Goal: Use online tool/utility: Use online tool/utility

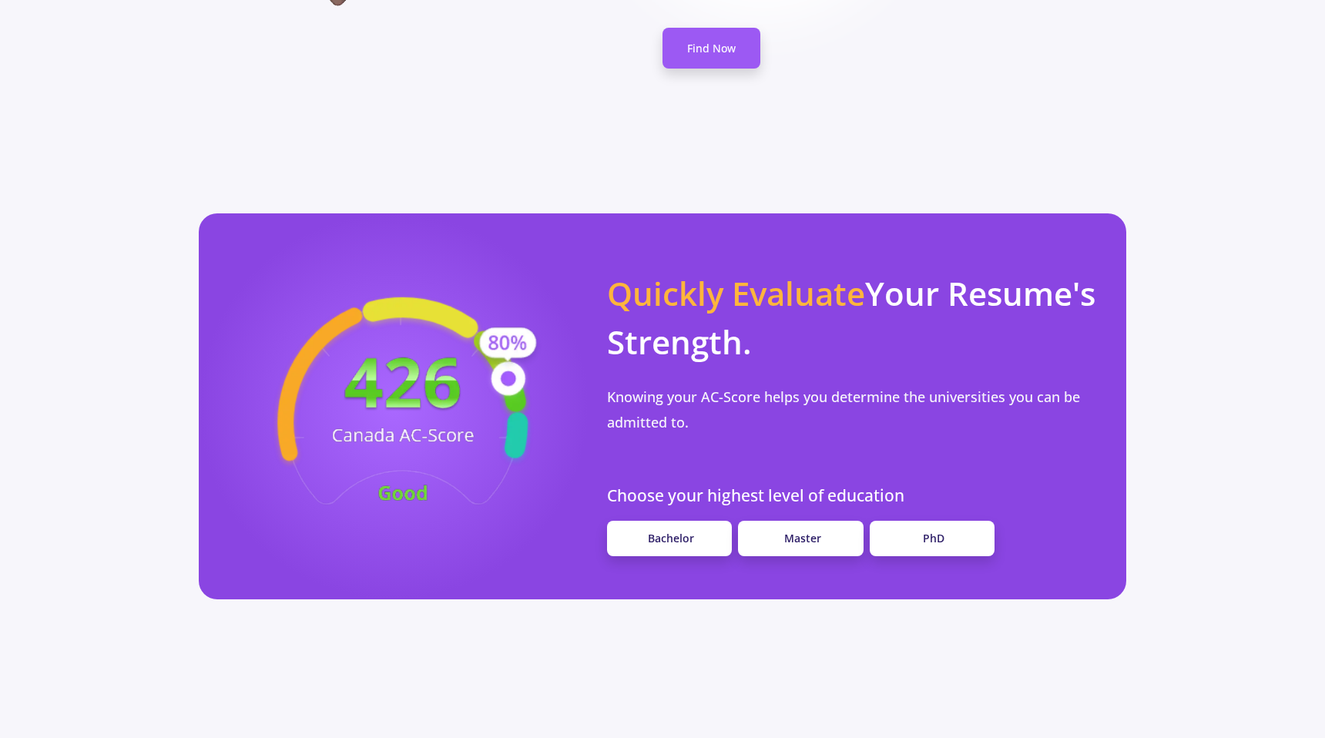
scroll to position [1220, 0]
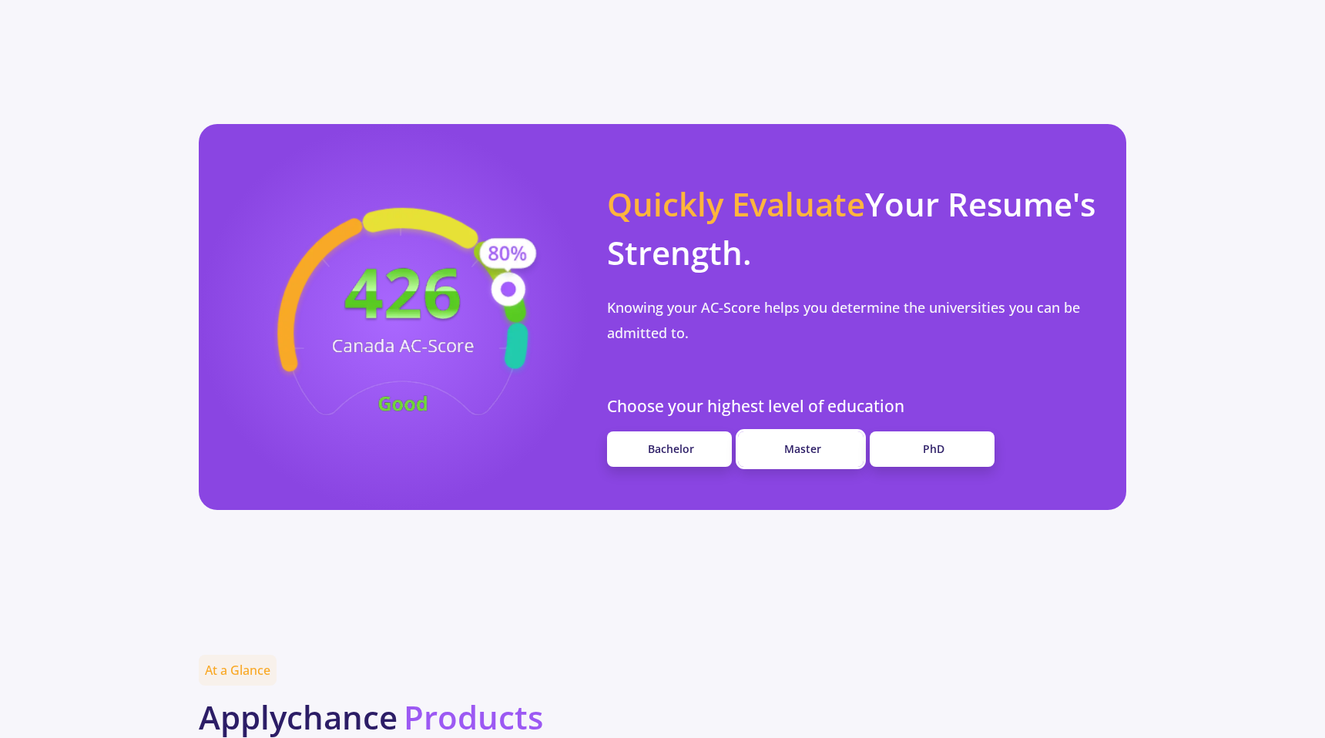
click at [776, 431] on link "Master" at bounding box center [801, 449] width 126 height 36
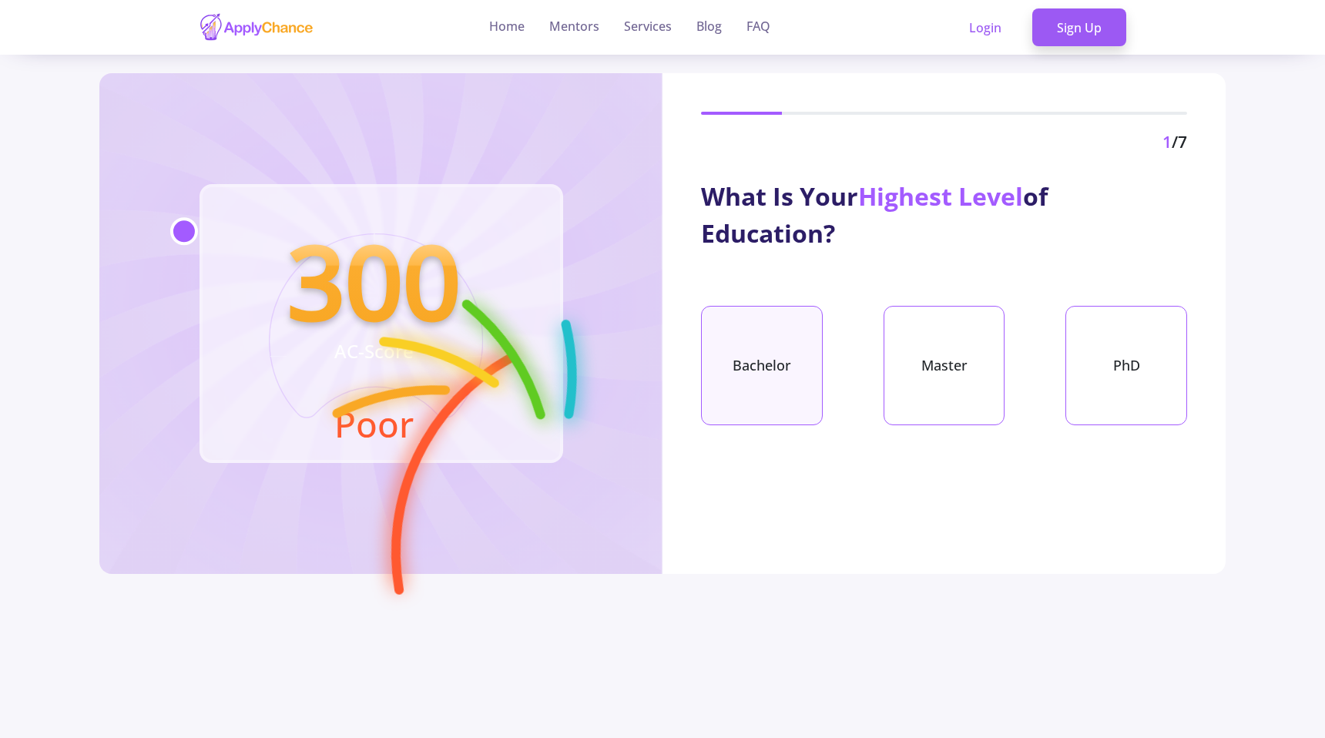
click at [769, 397] on div "Bachelor" at bounding box center [762, 365] width 122 height 119
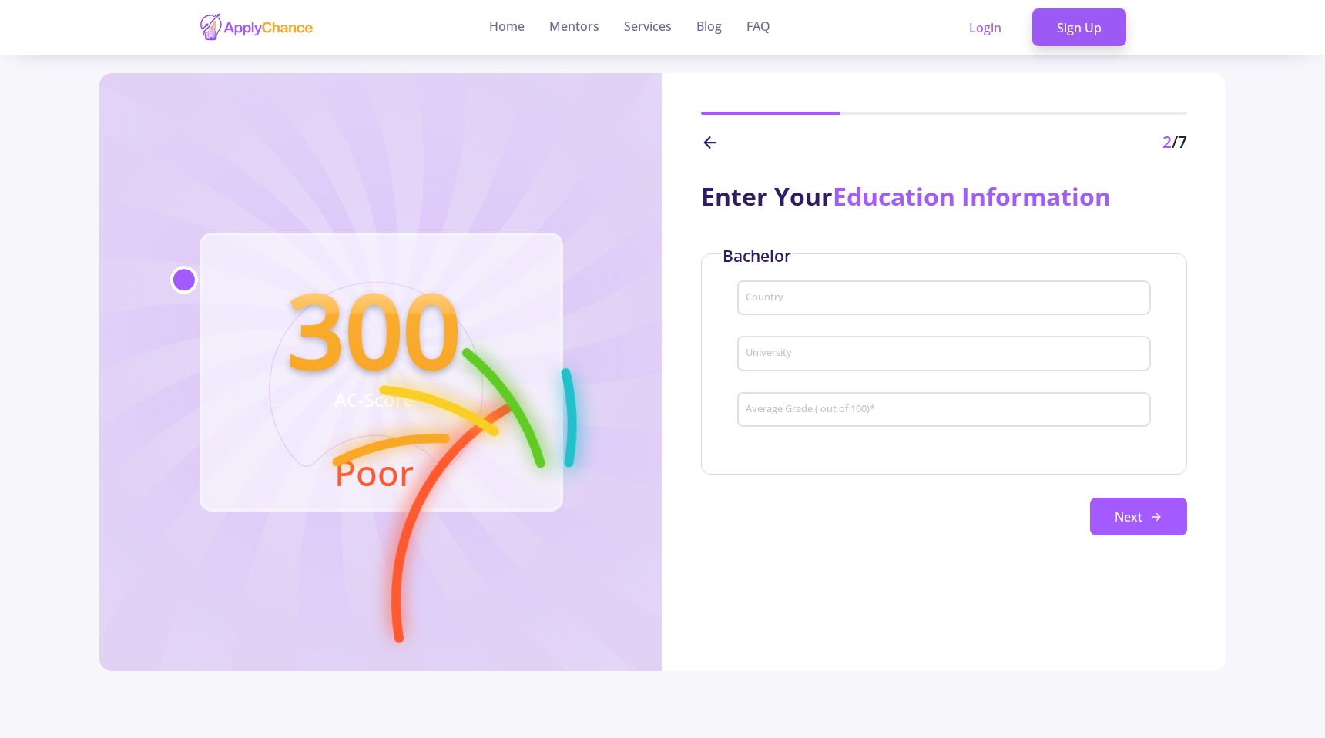
click at [786, 295] on input "Country" at bounding box center [946, 299] width 403 height 14
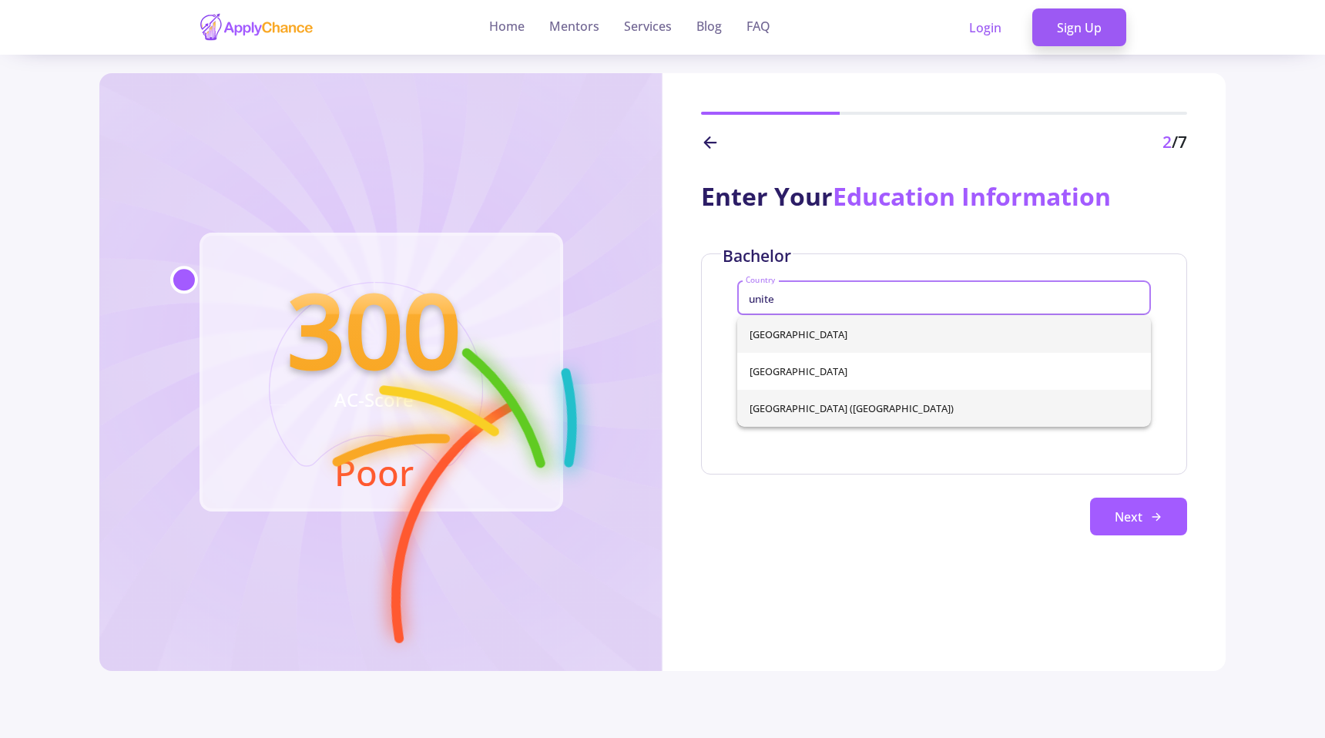
type input "unite"
click at [821, 405] on div "[GEOGRAPHIC_DATA] [GEOGRAPHIC_DATA] [GEOGRAPHIC_DATA] ([GEOGRAPHIC_DATA])" at bounding box center [944, 371] width 414 height 111
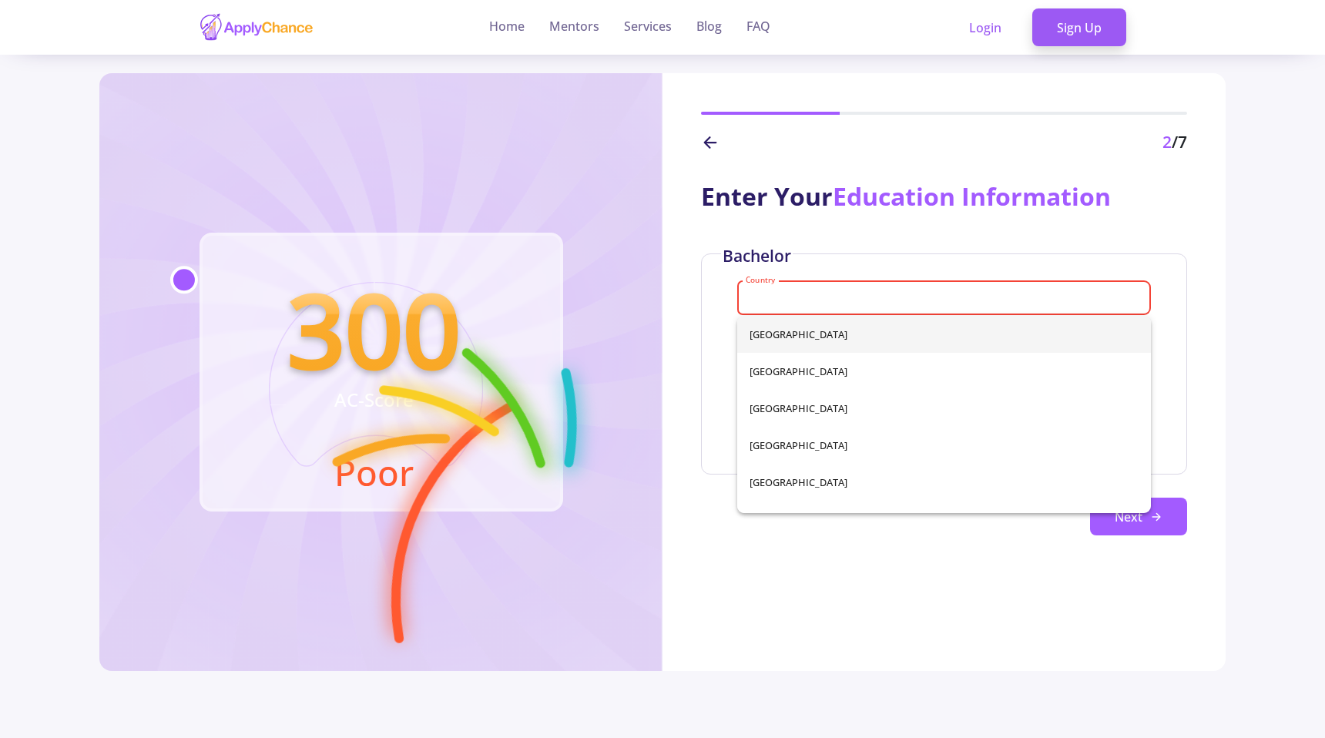
click at [802, 292] on input "Country" at bounding box center [946, 299] width 403 height 14
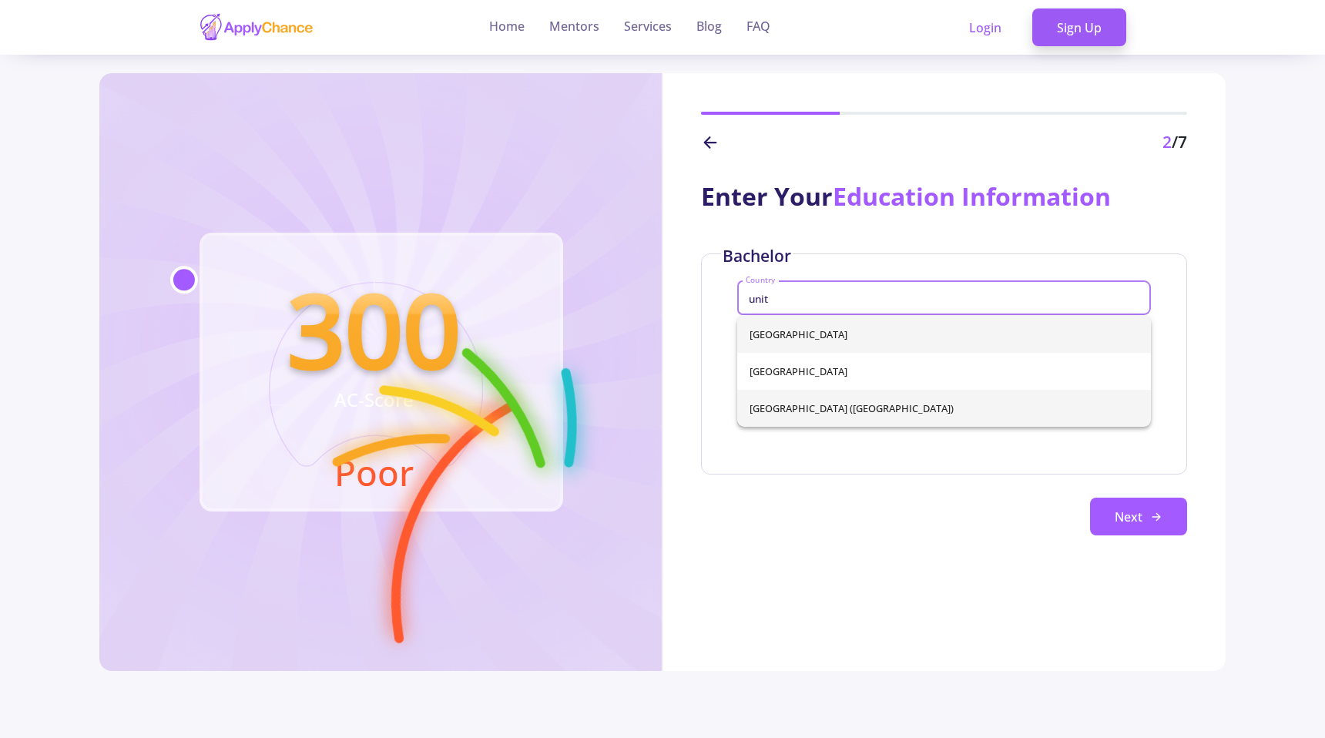
type input "unit"
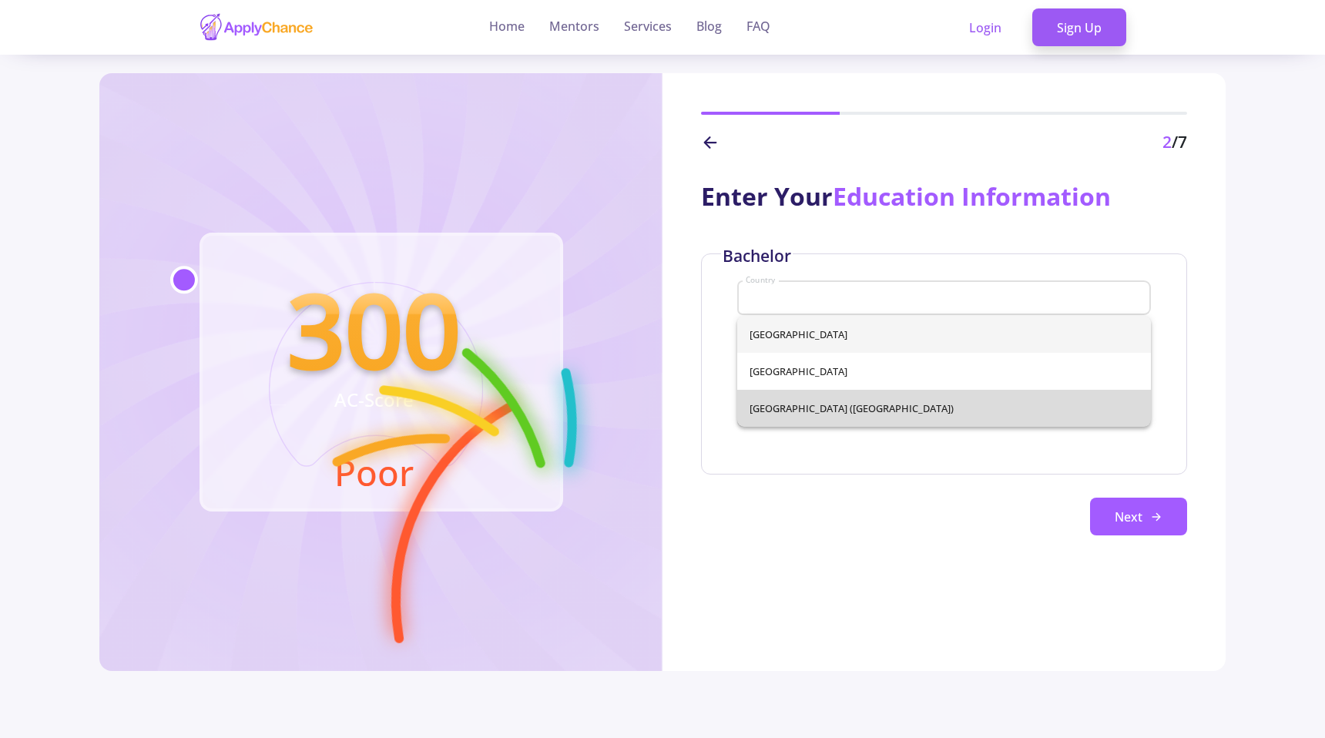
click at [752, 399] on div "[GEOGRAPHIC_DATA] [GEOGRAPHIC_DATA] [GEOGRAPHIC_DATA] ([GEOGRAPHIC_DATA])" at bounding box center [944, 371] width 414 height 111
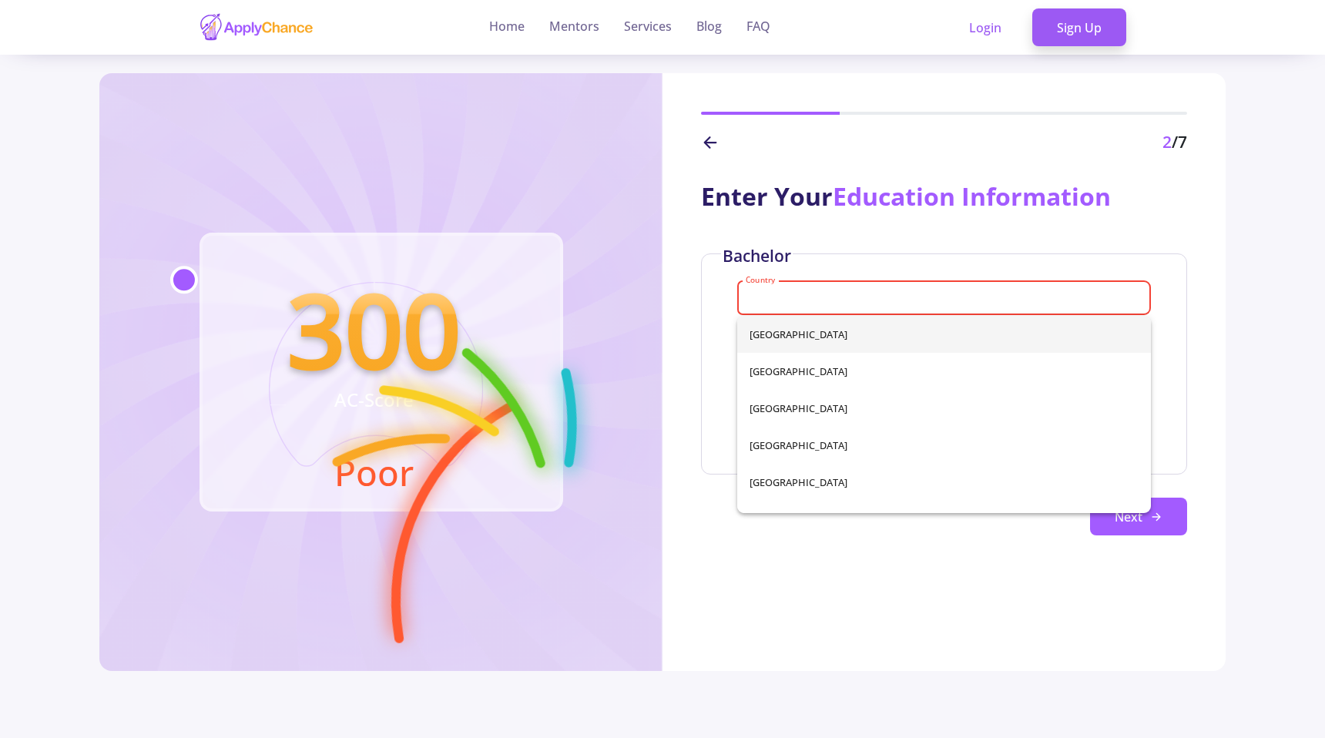
click at [808, 122] on div "2 /7" at bounding box center [943, 114] width 563 height 82
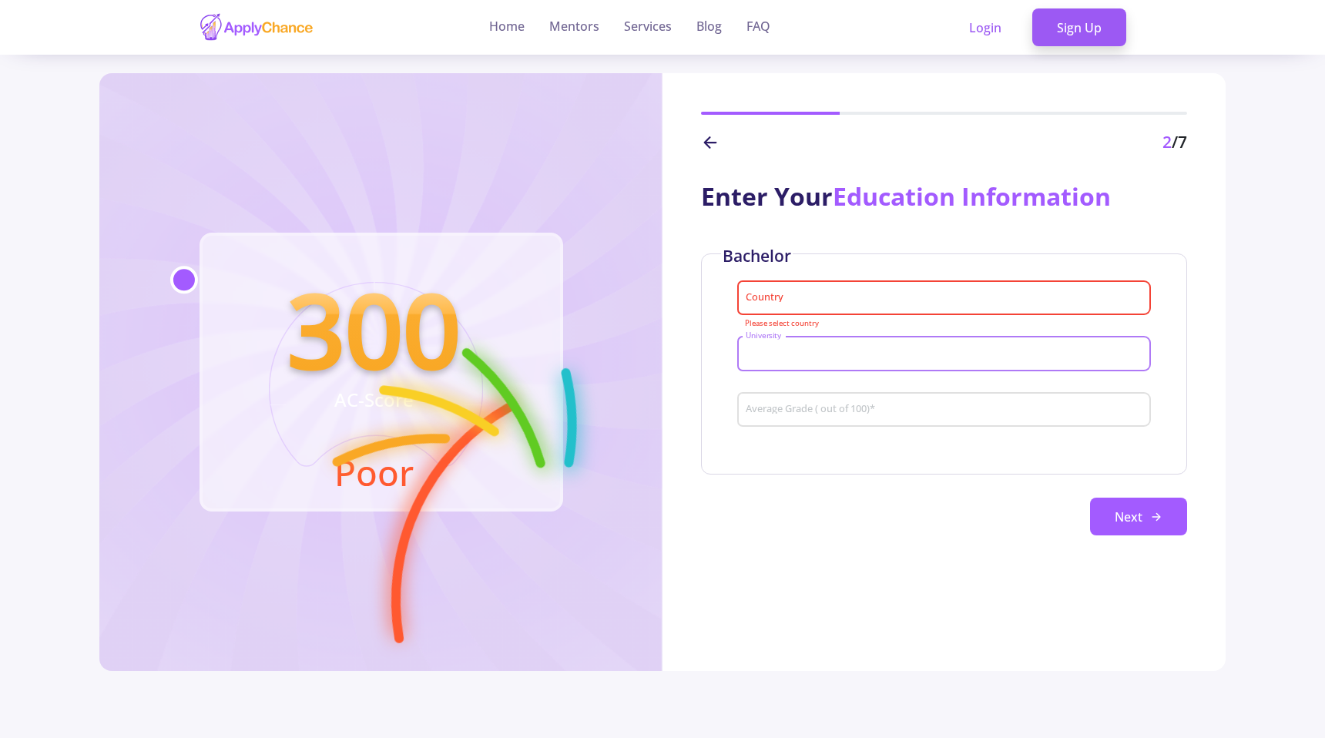
click at [774, 351] on input "University" at bounding box center [946, 354] width 403 height 14
click at [774, 287] on div "Country" at bounding box center [944, 295] width 399 height 40
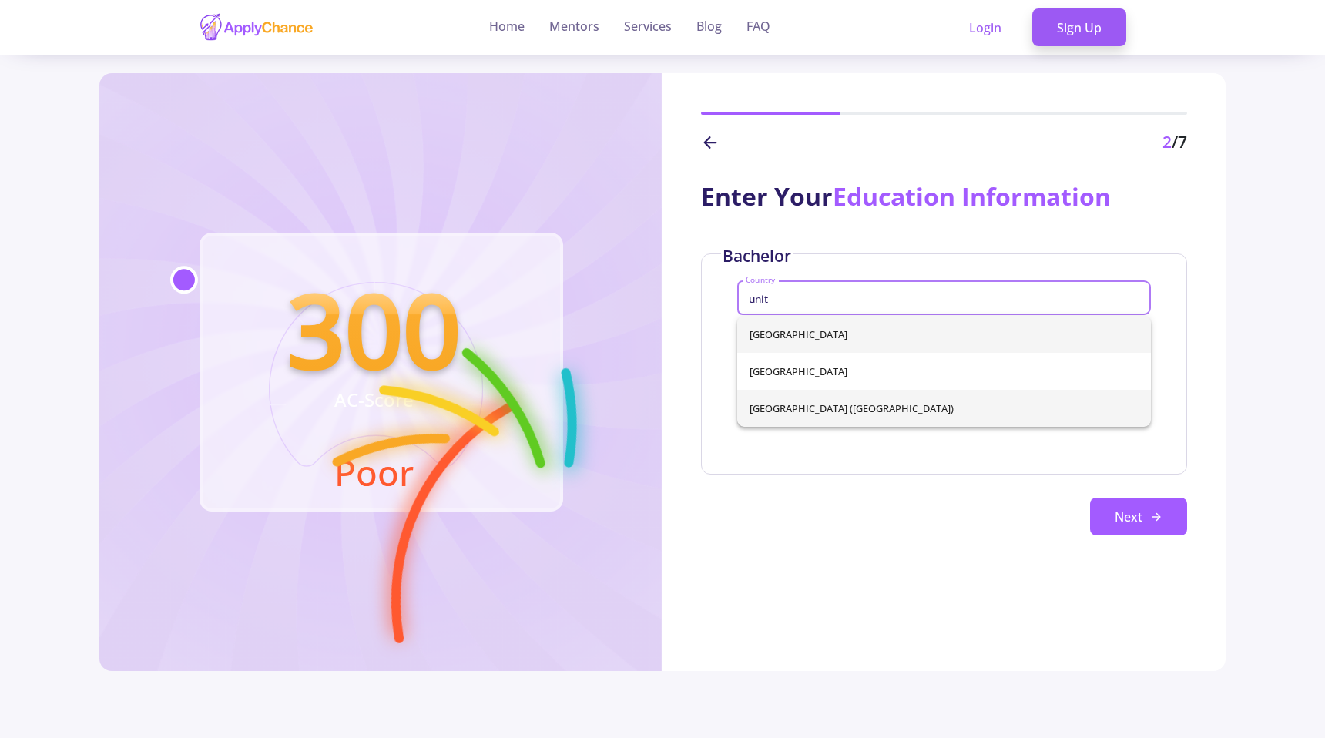
type input "unit"
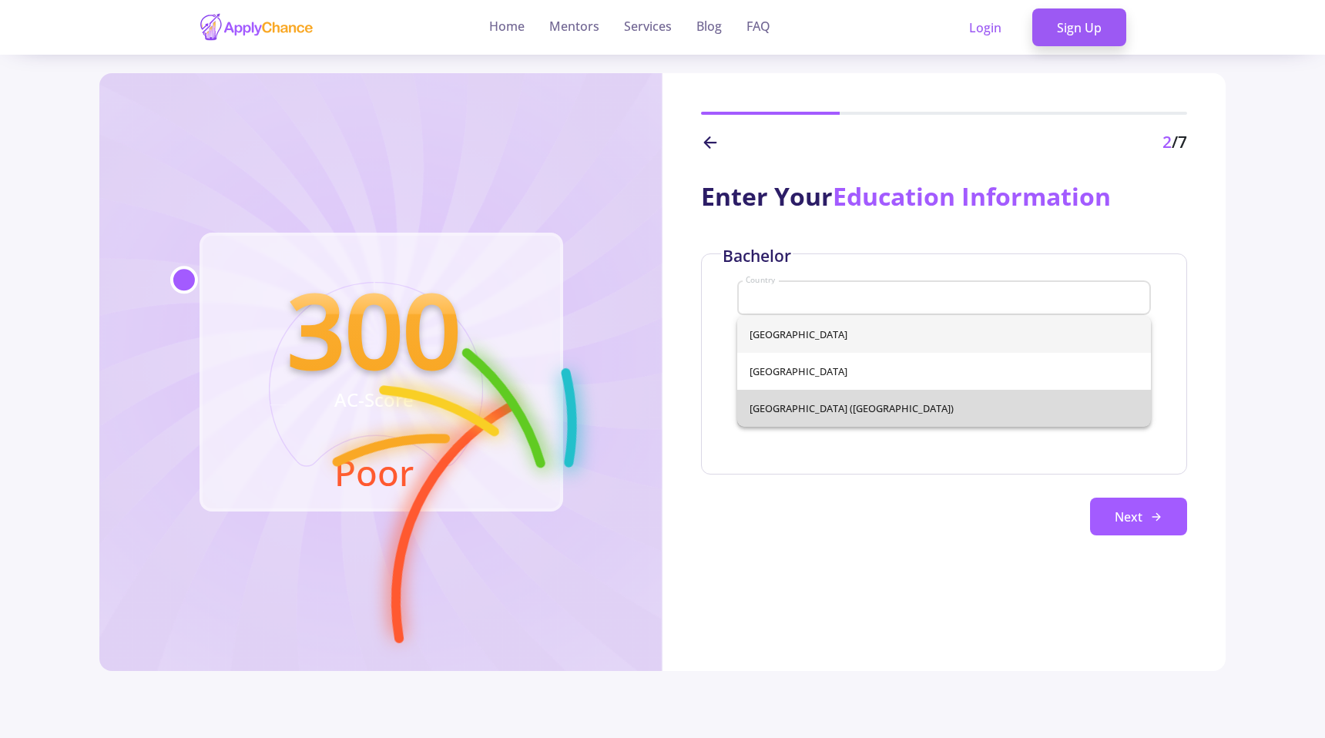
click at [827, 409] on div "[GEOGRAPHIC_DATA] [GEOGRAPHIC_DATA] [GEOGRAPHIC_DATA] ([GEOGRAPHIC_DATA])" at bounding box center [944, 371] width 414 height 111
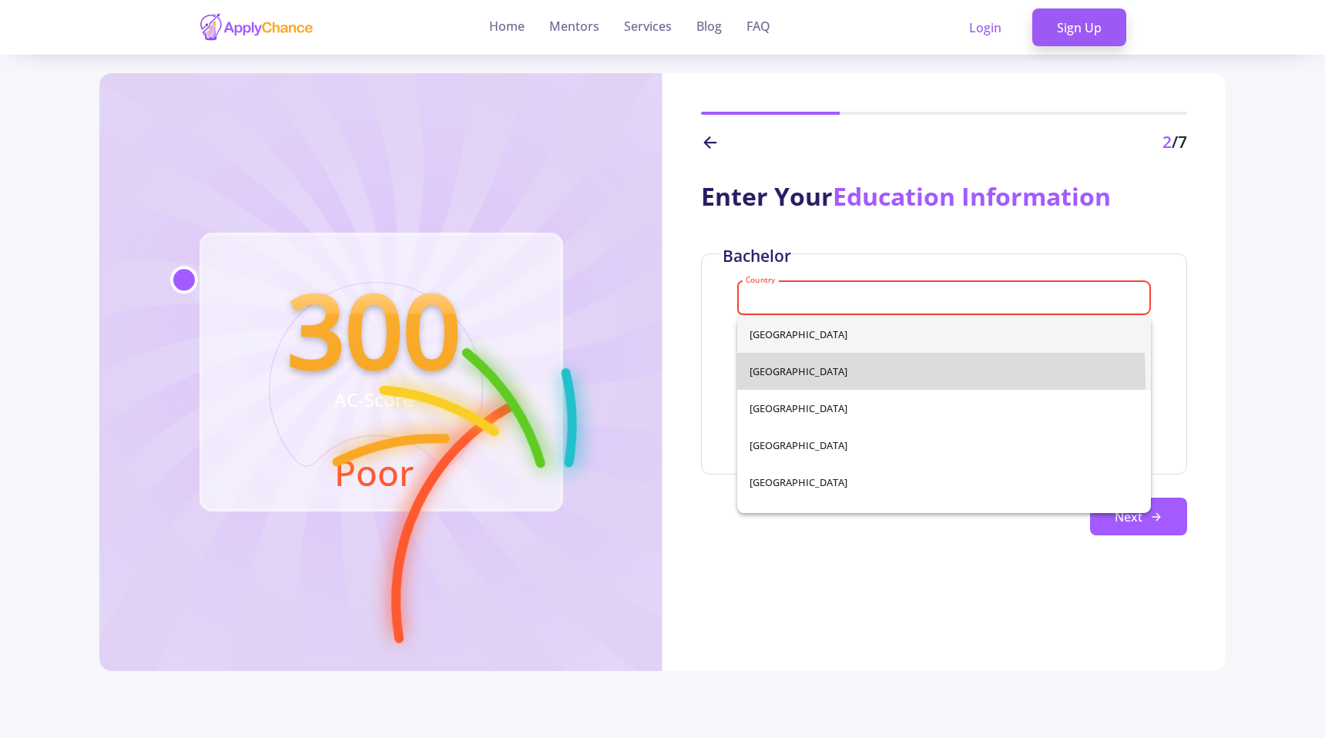
click at [773, 379] on span "[GEOGRAPHIC_DATA]" at bounding box center [943, 371] width 389 height 37
type input "[GEOGRAPHIC_DATA]"
